Goal: Transaction & Acquisition: Purchase product/service

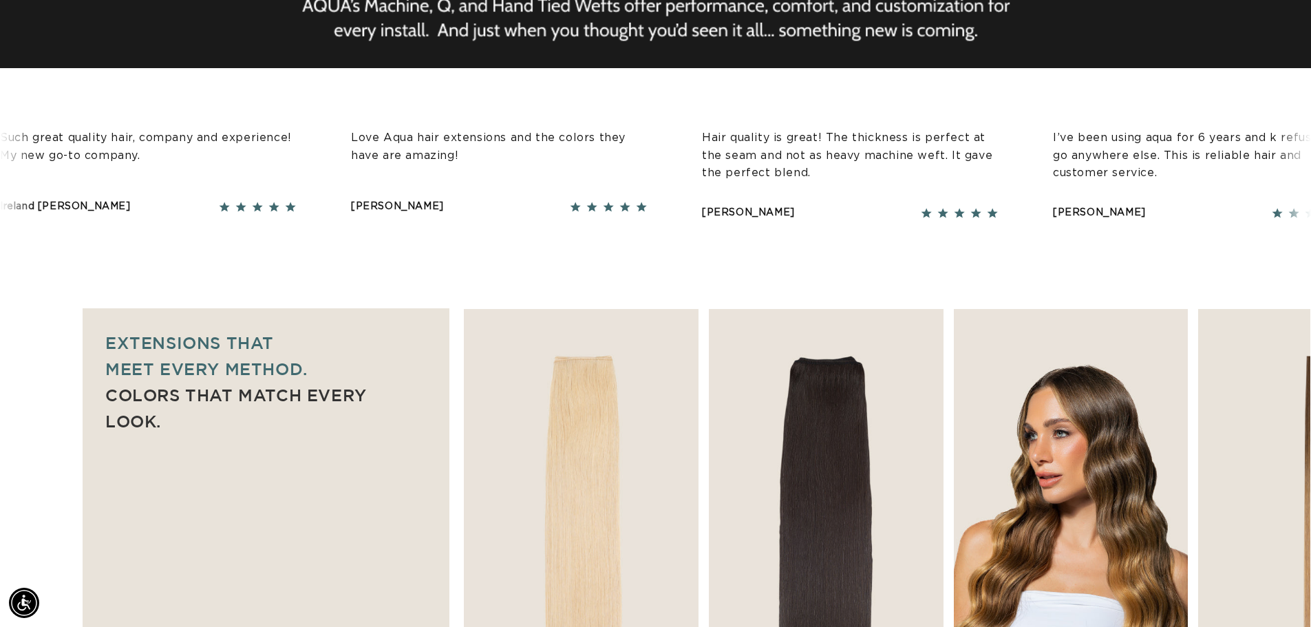
scroll to position [619, 0]
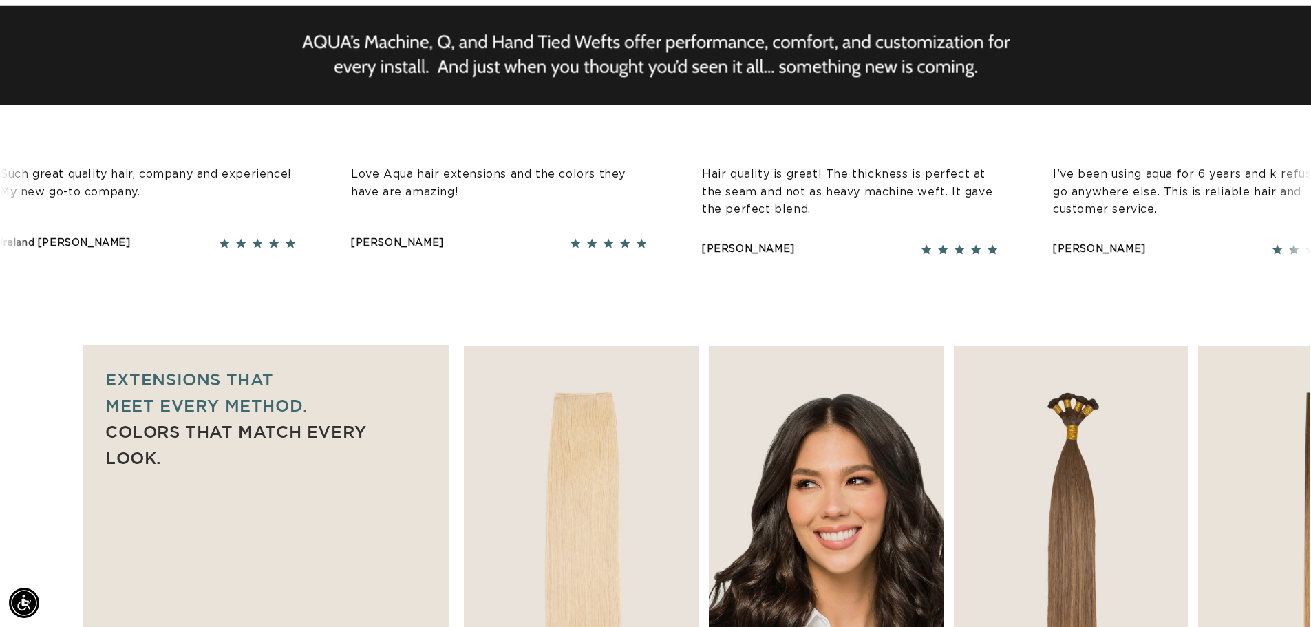
click at [780, 470] on img "2 / 7" at bounding box center [826, 524] width 246 height 375
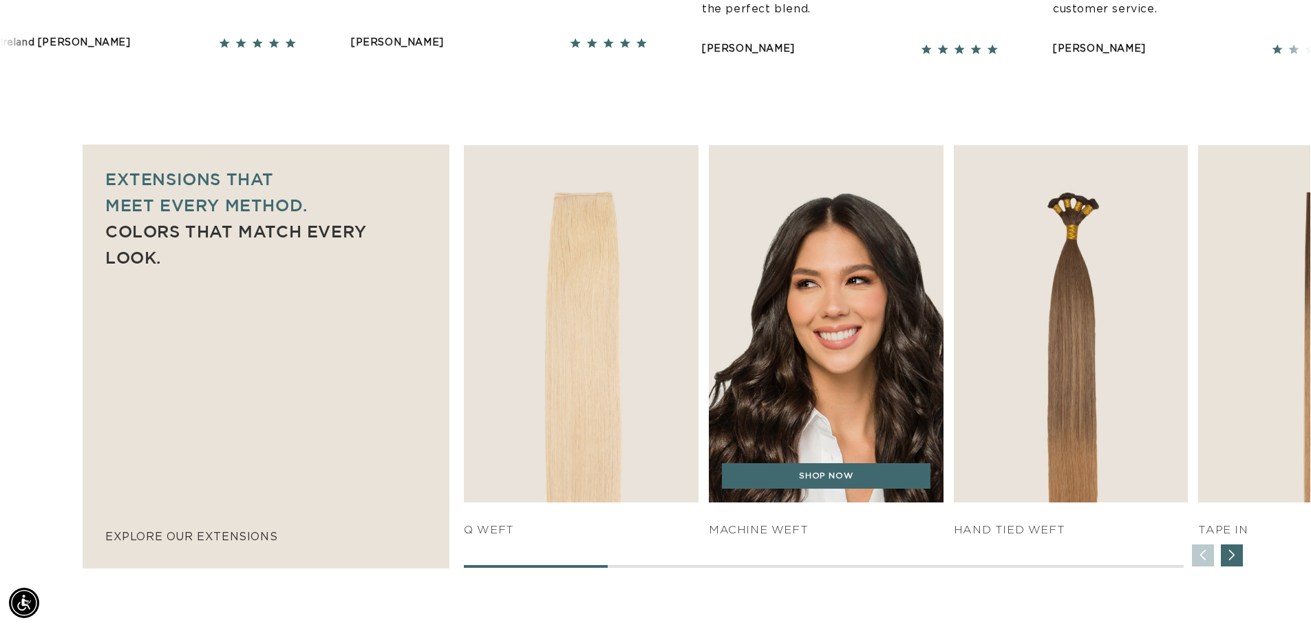
scroll to position [826, 0]
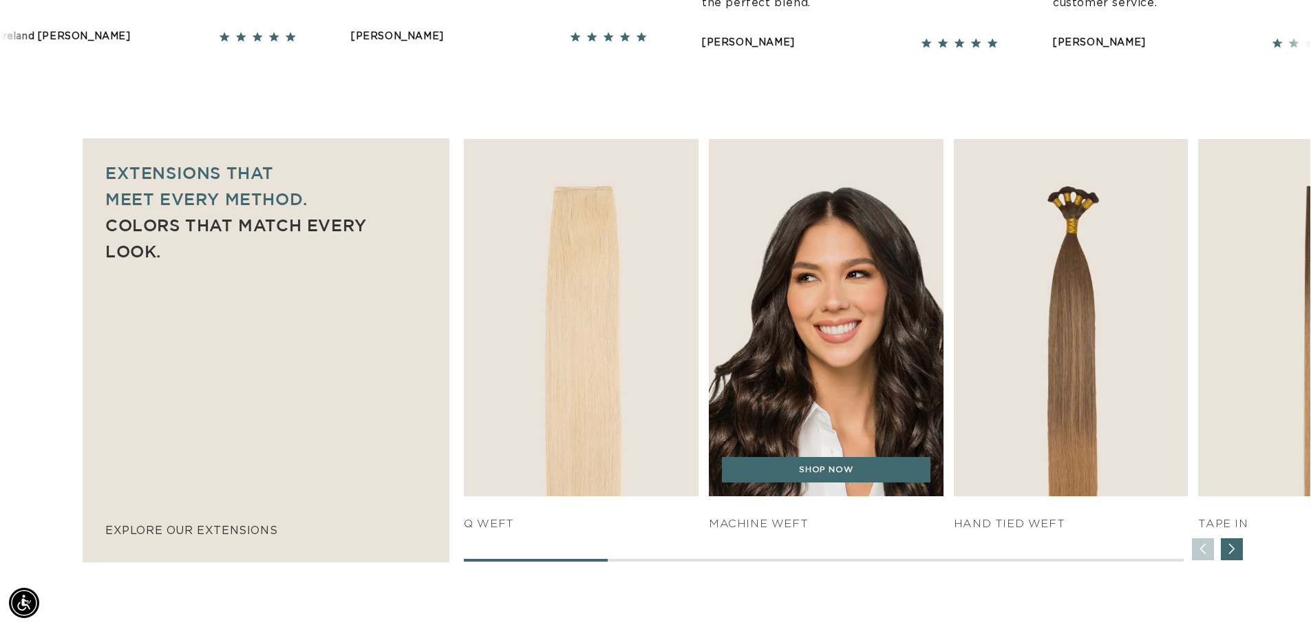
click at [774, 394] on img "2 / 7" at bounding box center [826, 317] width 246 height 375
click at [786, 474] on link "SHOP NOW" at bounding box center [826, 470] width 209 height 26
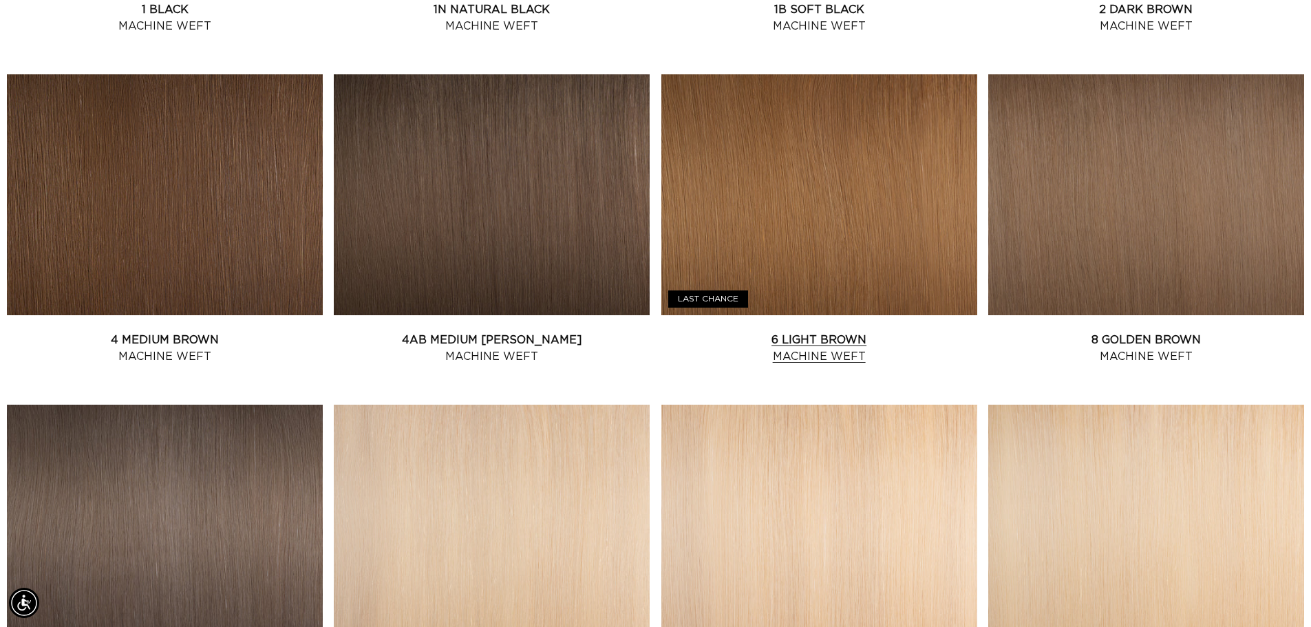
scroll to position [826, 0]
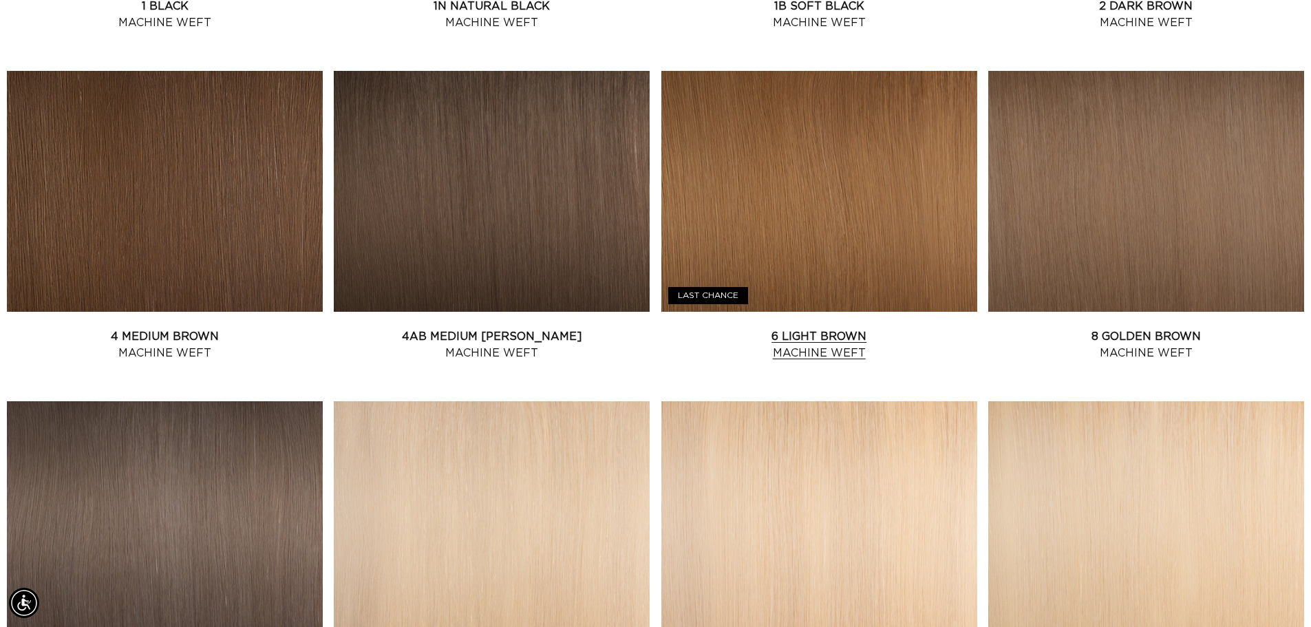
click at [772, 328] on link "6 Light Brown Machine Weft" at bounding box center [819, 344] width 316 height 33
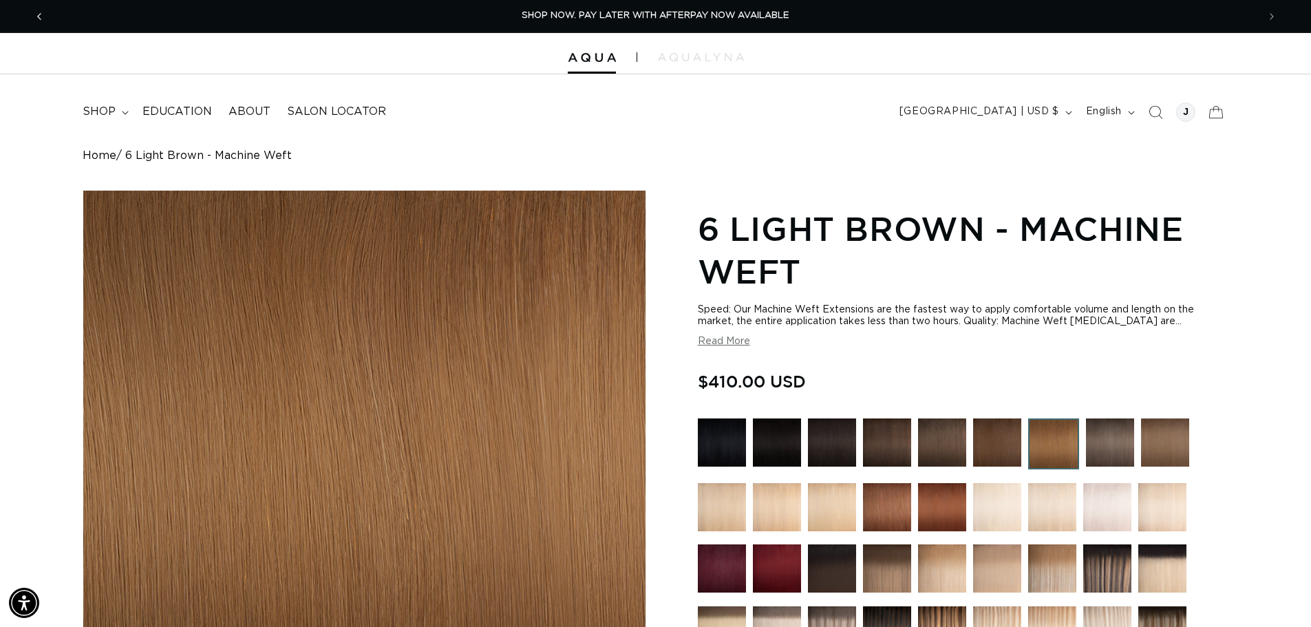
click at [41, 13] on icon "Previous announcement" at bounding box center [39, 16] width 5 height 15
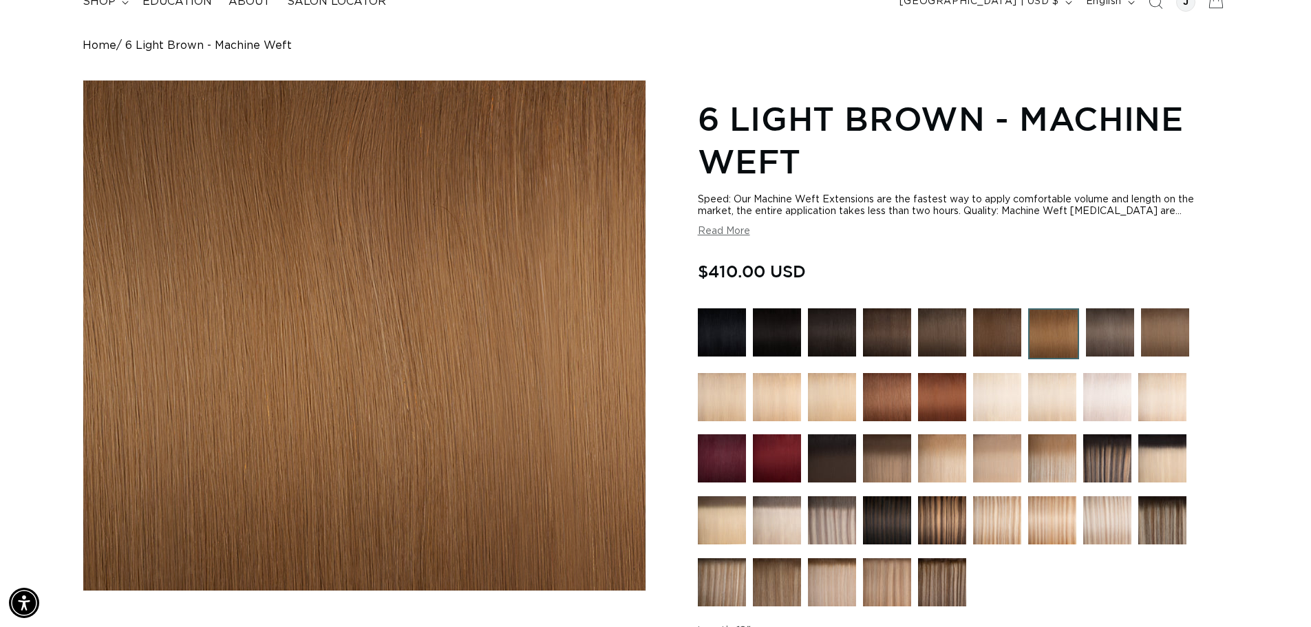
scroll to position [69, 0]
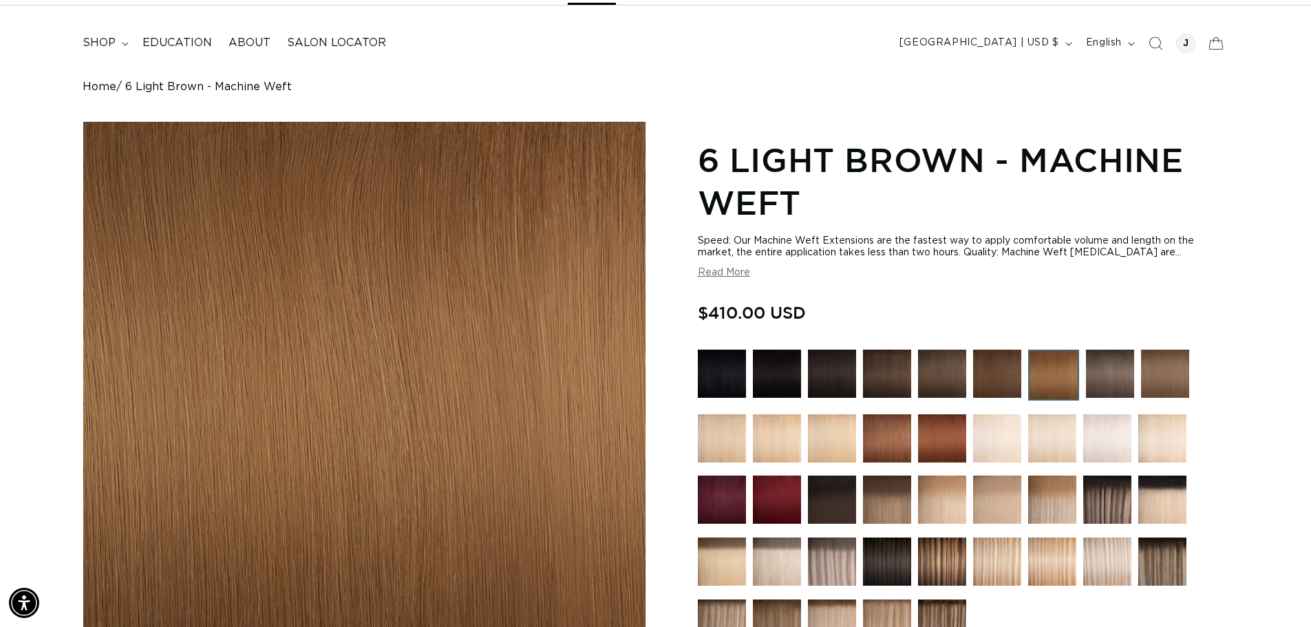
click at [787, 488] on img at bounding box center [777, 500] width 48 height 48
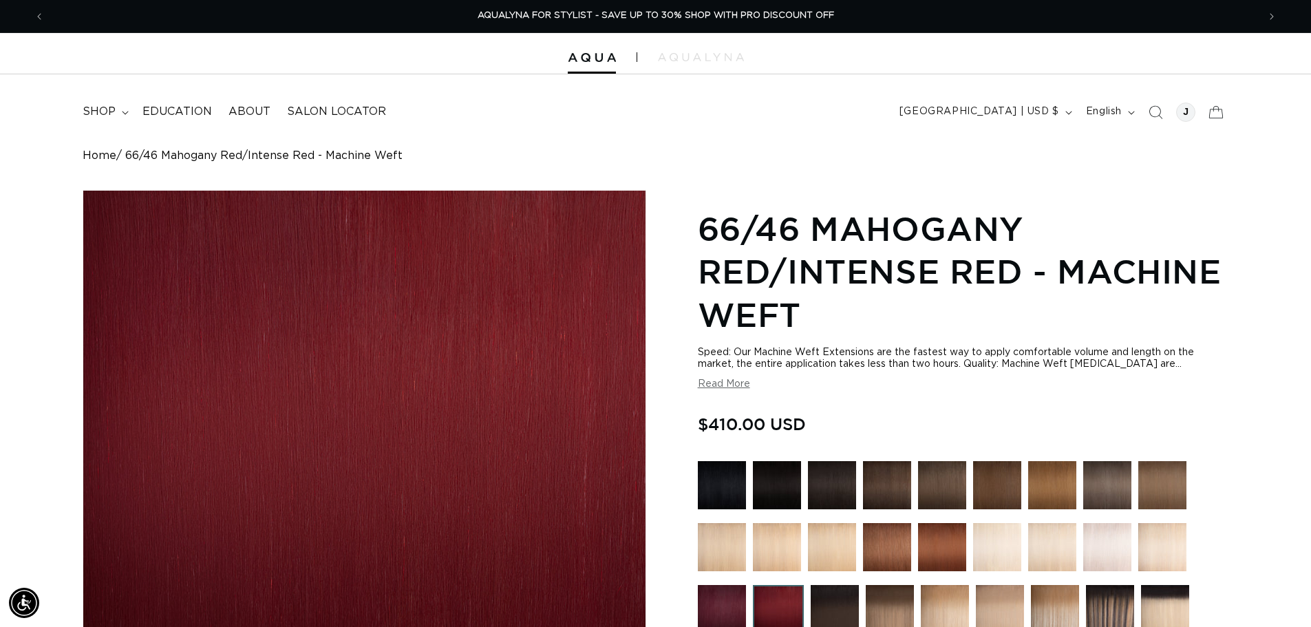
click at [1051, 477] on img at bounding box center [1052, 485] width 48 height 48
